Goal: Navigation & Orientation: Go to known website

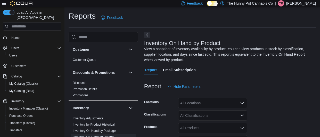
scroll to position [23, 0]
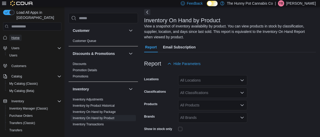
click at [14, 36] on span "Home" at bounding box center [15, 38] width 8 height 4
